Goal: Find specific page/section: Find specific page/section

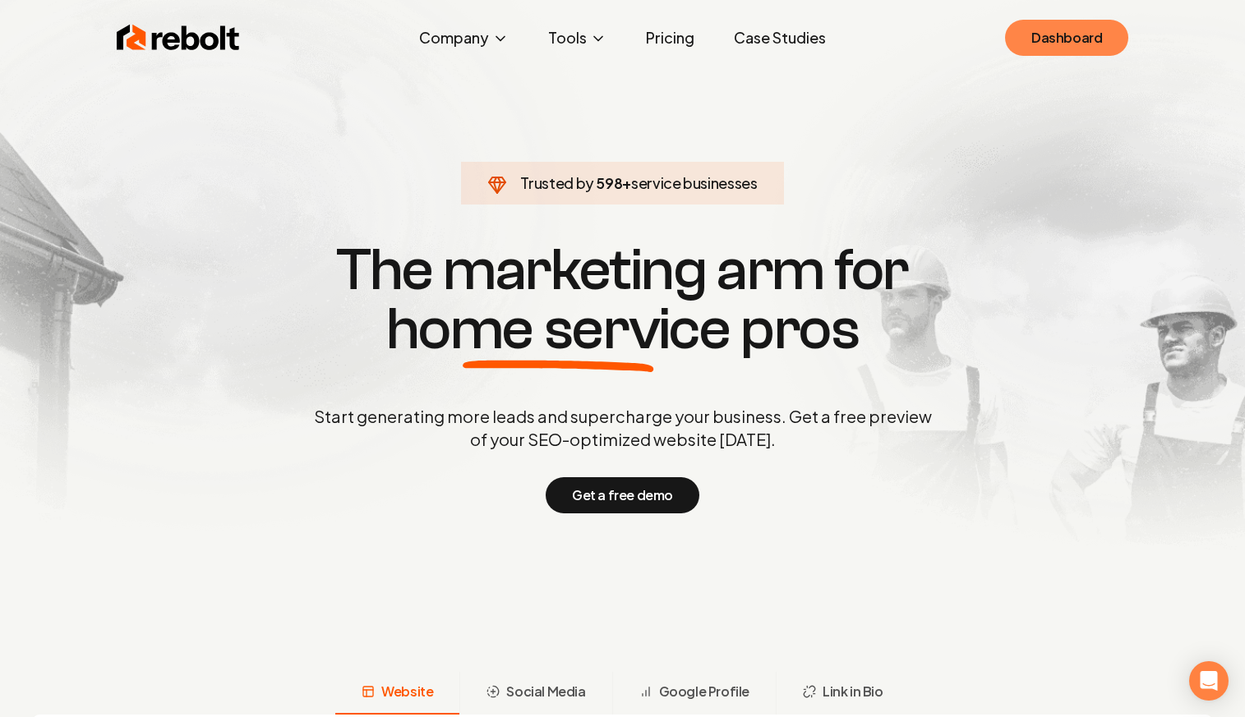
click at [1054, 40] on link "Dashboard" at bounding box center [1066, 38] width 123 height 36
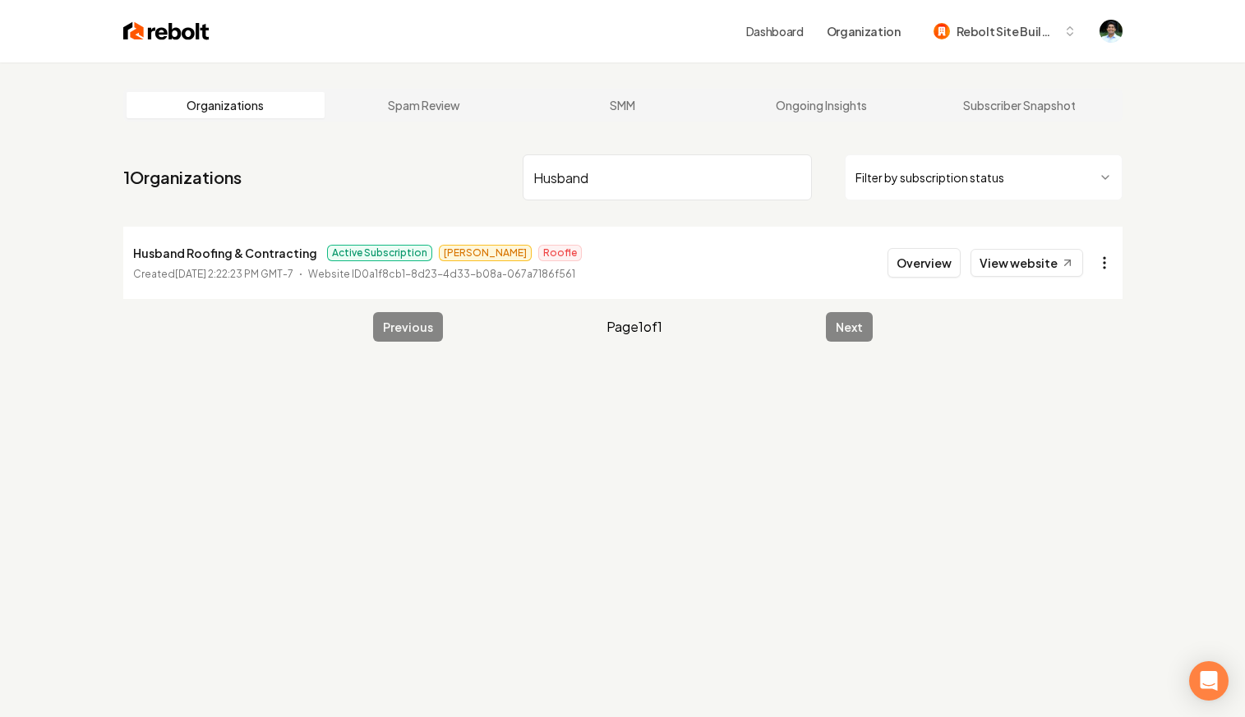
type input "Husband"
click at [1112, 259] on html "Dashboard Organization Rebolt Site Builder Organizations Spam Review SMM Ongoin…" at bounding box center [622, 358] width 1245 height 717
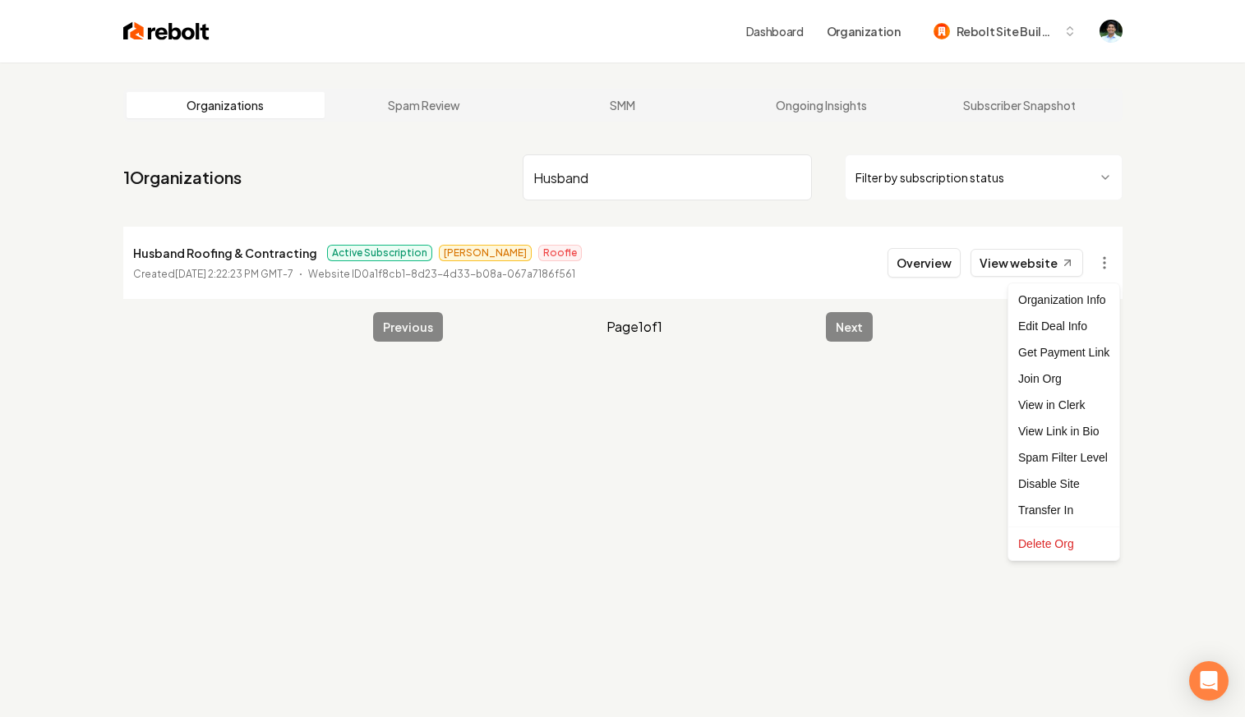
click at [887, 483] on html "Dashboard Organization Rebolt Site Builder Organizations Spam Review SMM Ongoin…" at bounding box center [622, 358] width 1245 height 717
